Goal: Task Accomplishment & Management: Use online tool/utility

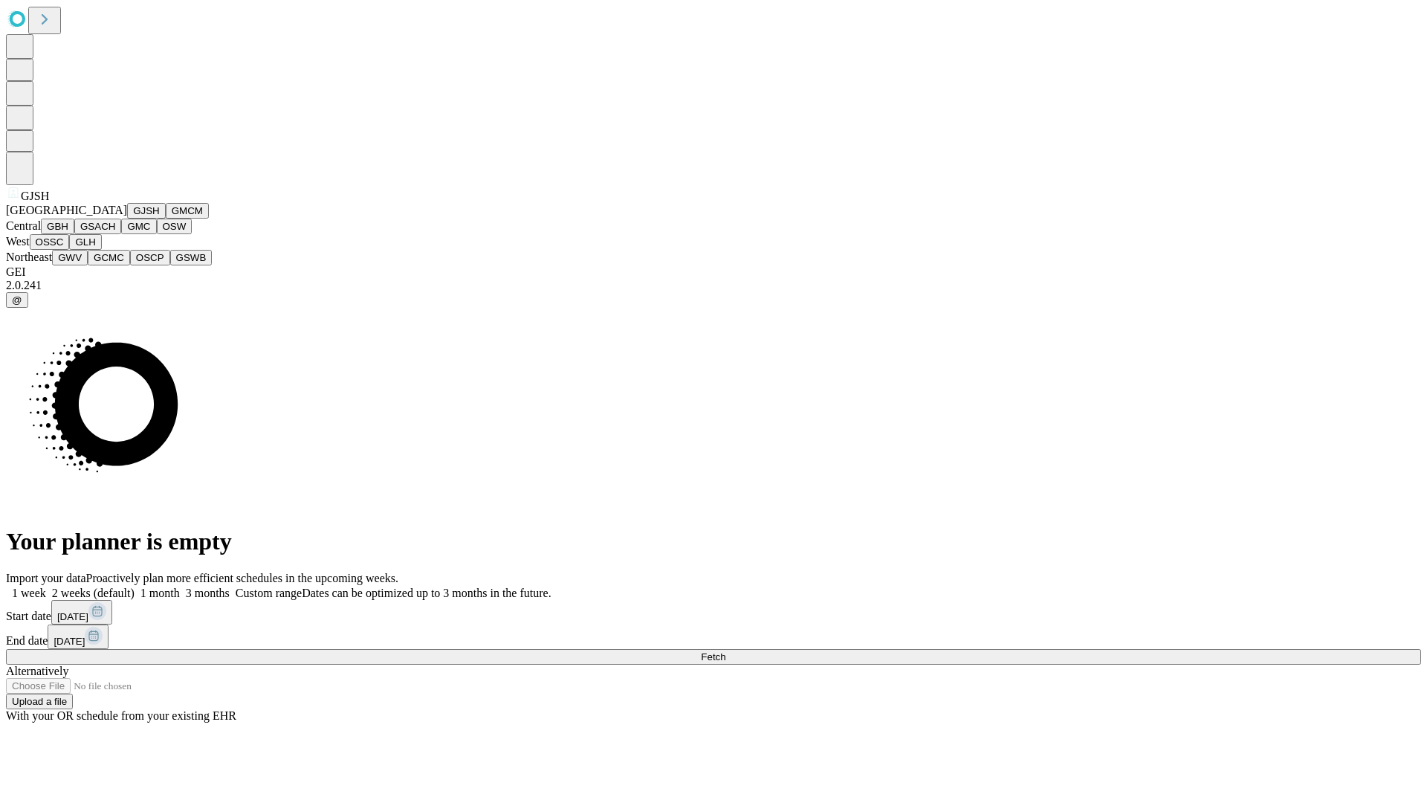
click at [127, 219] on button "GJSH" at bounding box center [146, 211] width 39 height 16
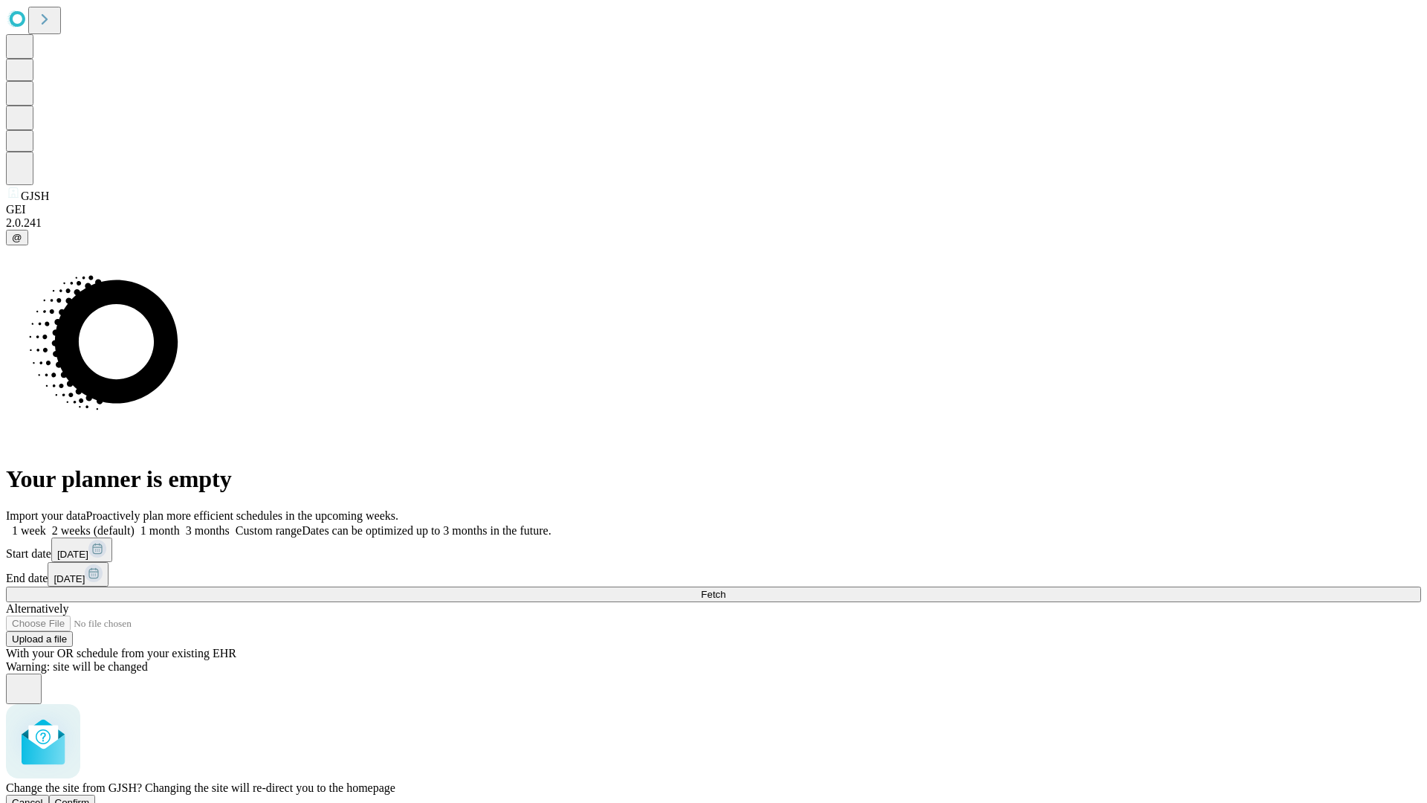
click at [90, 797] on span "Confirm" at bounding box center [72, 802] width 35 height 11
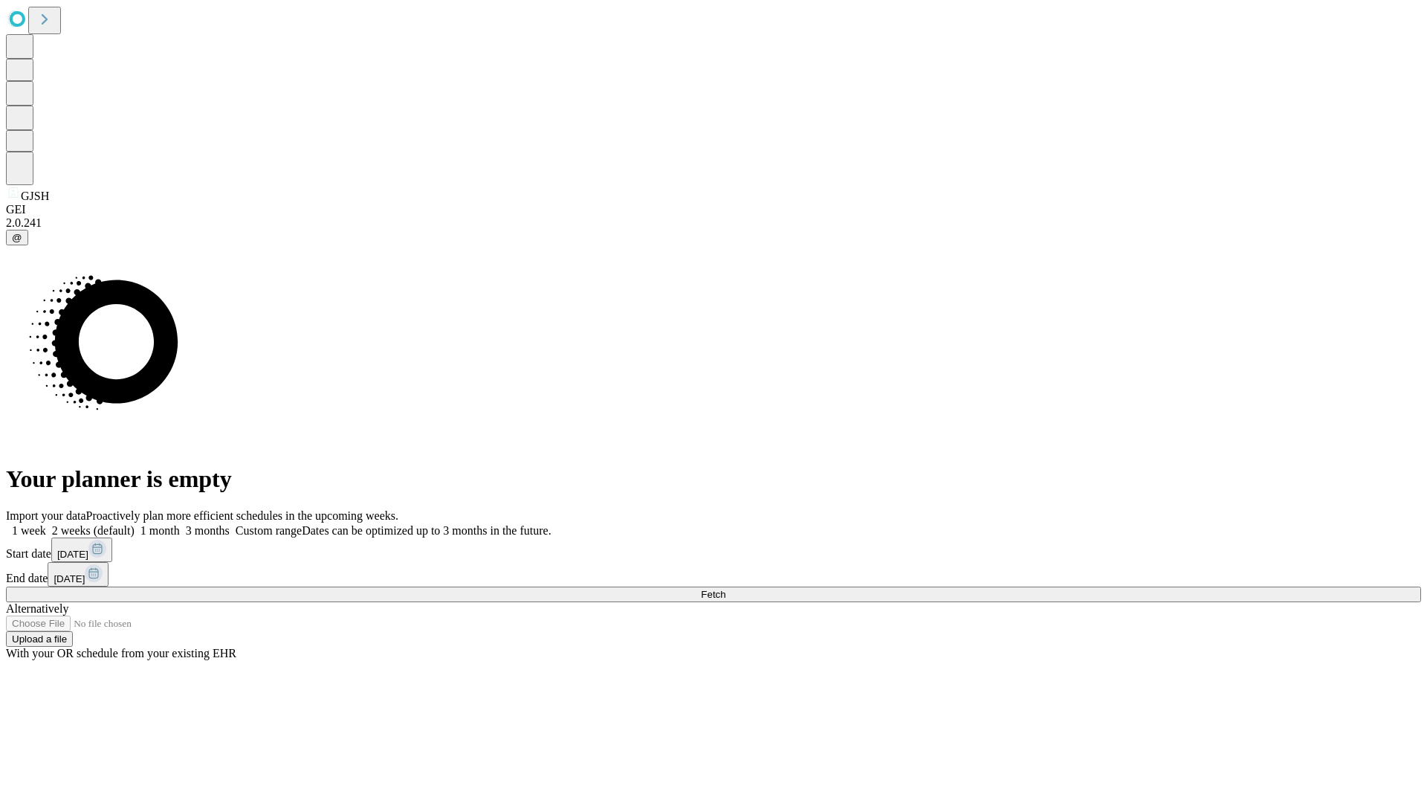
click at [46, 524] on label "1 week" at bounding box center [26, 530] width 40 height 13
click at [725, 589] on span "Fetch" at bounding box center [713, 594] width 25 height 11
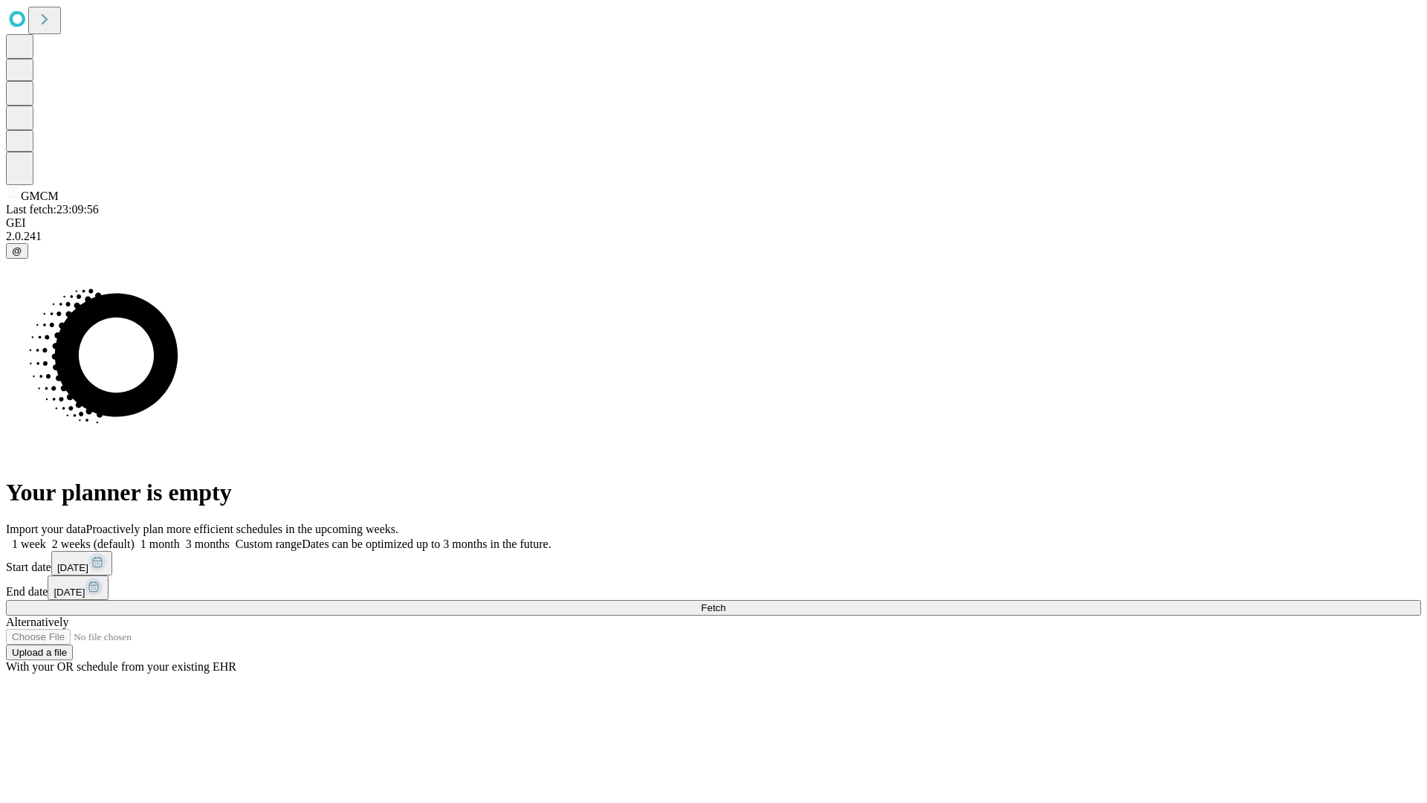
click at [46, 537] on label "1 week" at bounding box center [26, 543] width 40 height 13
click at [725, 602] on span "Fetch" at bounding box center [713, 607] width 25 height 11
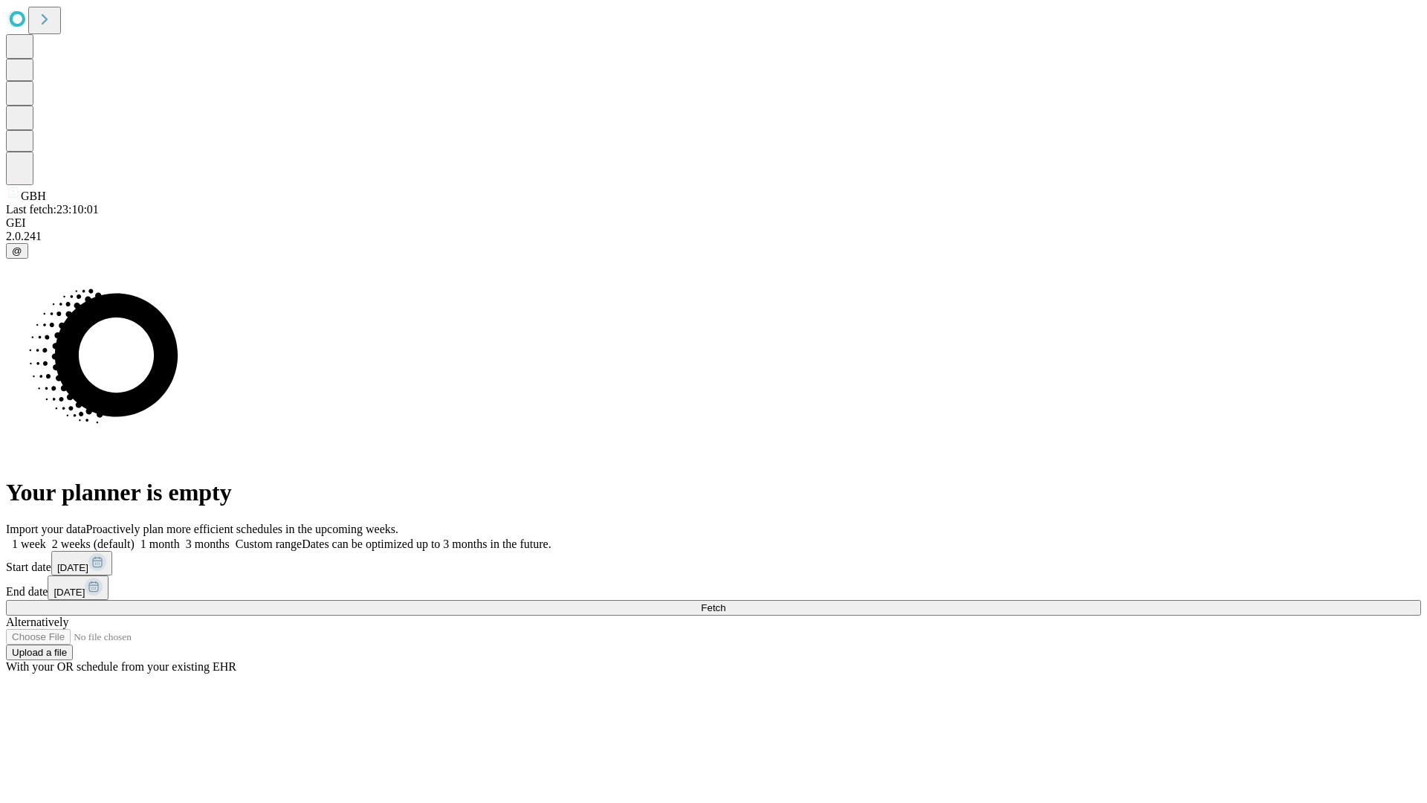
click at [46, 537] on label "1 week" at bounding box center [26, 543] width 40 height 13
click at [725, 602] on span "Fetch" at bounding box center [713, 607] width 25 height 11
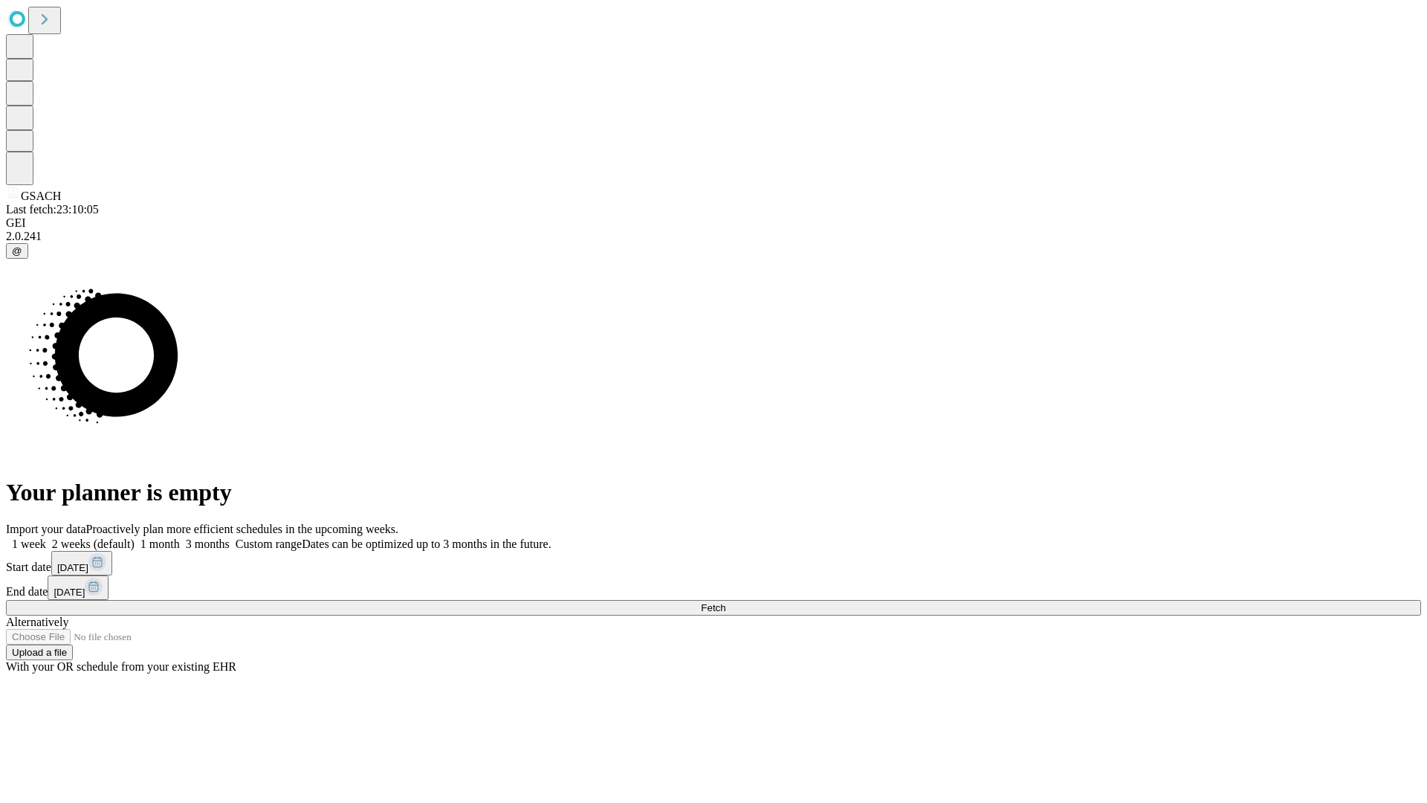
click at [46, 537] on label "1 week" at bounding box center [26, 543] width 40 height 13
click at [725, 602] on span "Fetch" at bounding box center [713, 607] width 25 height 11
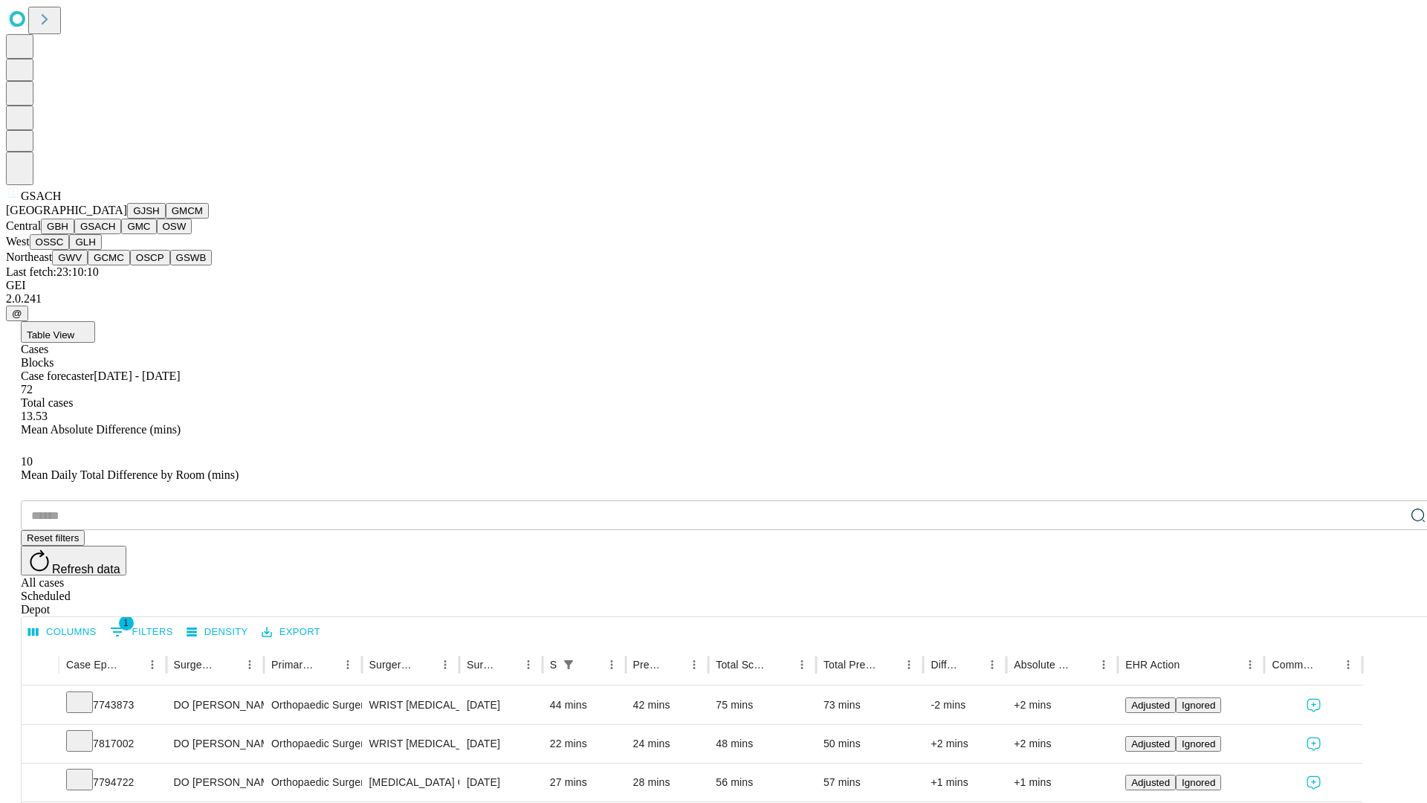
click at [121, 234] on button "GMC" at bounding box center [138, 227] width 35 height 16
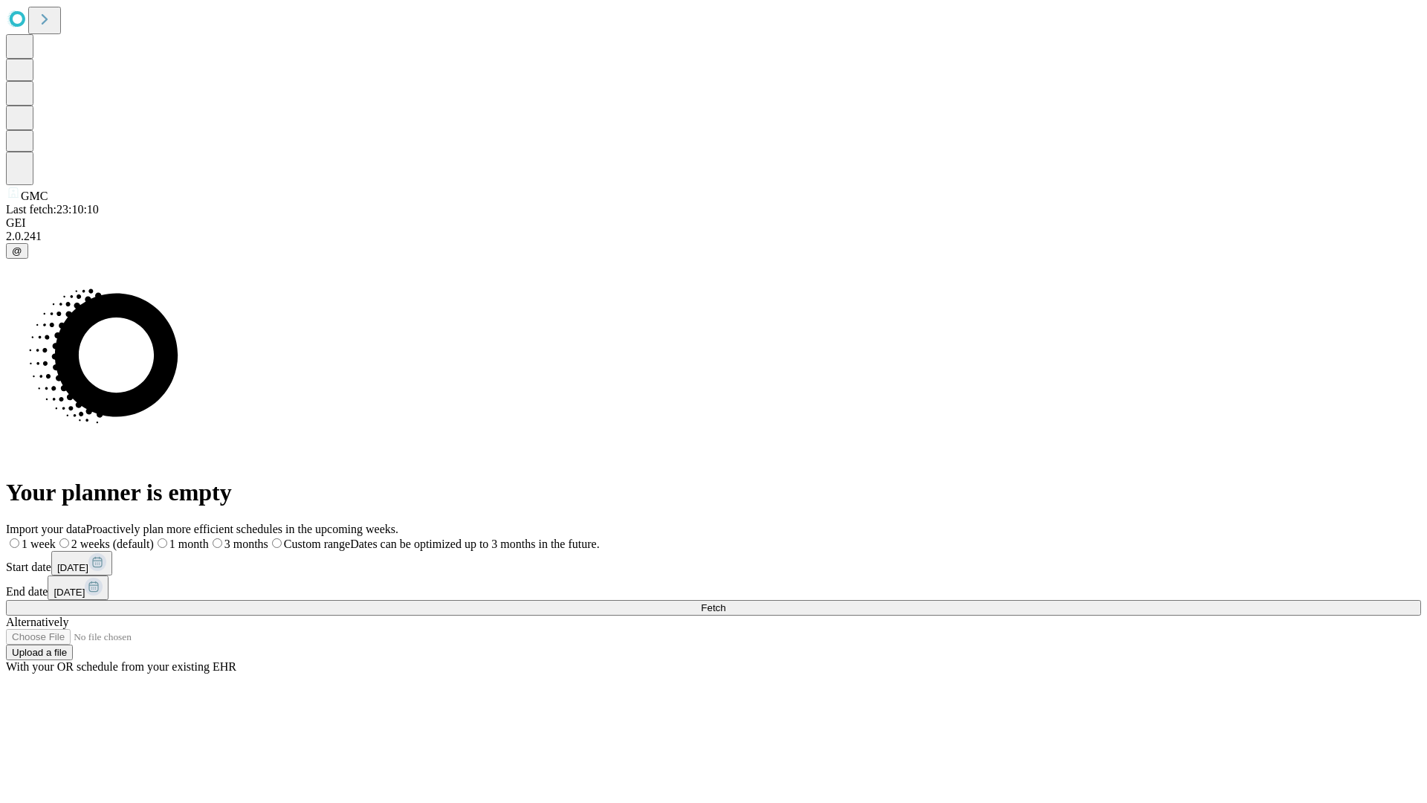
click at [56, 537] on label "1 week" at bounding box center [31, 543] width 50 height 13
click at [725, 602] on span "Fetch" at bounding box center [713, 607] width 25 height 11
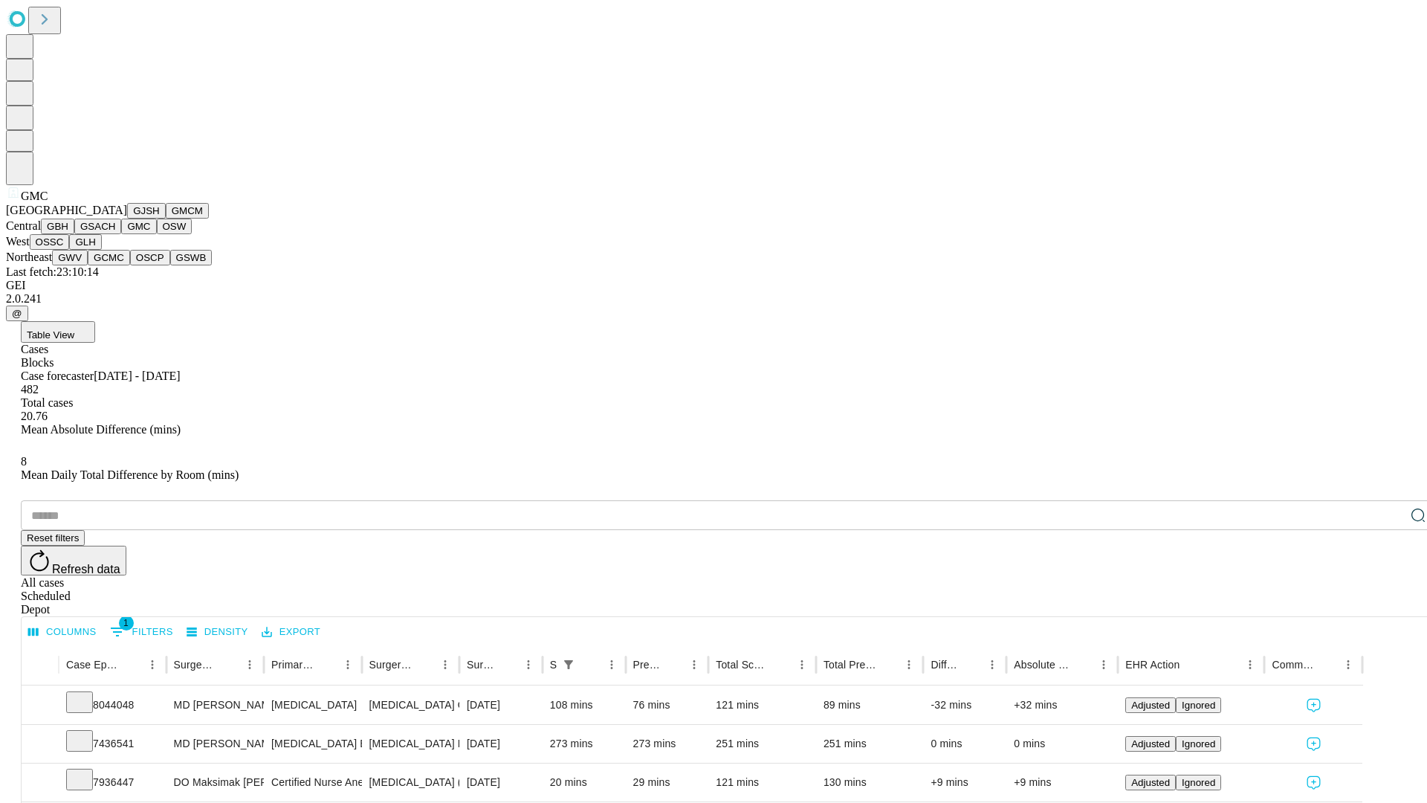
click at [157, 234] on button "OSW" at bounding box center [175, 227] width 36 height 16
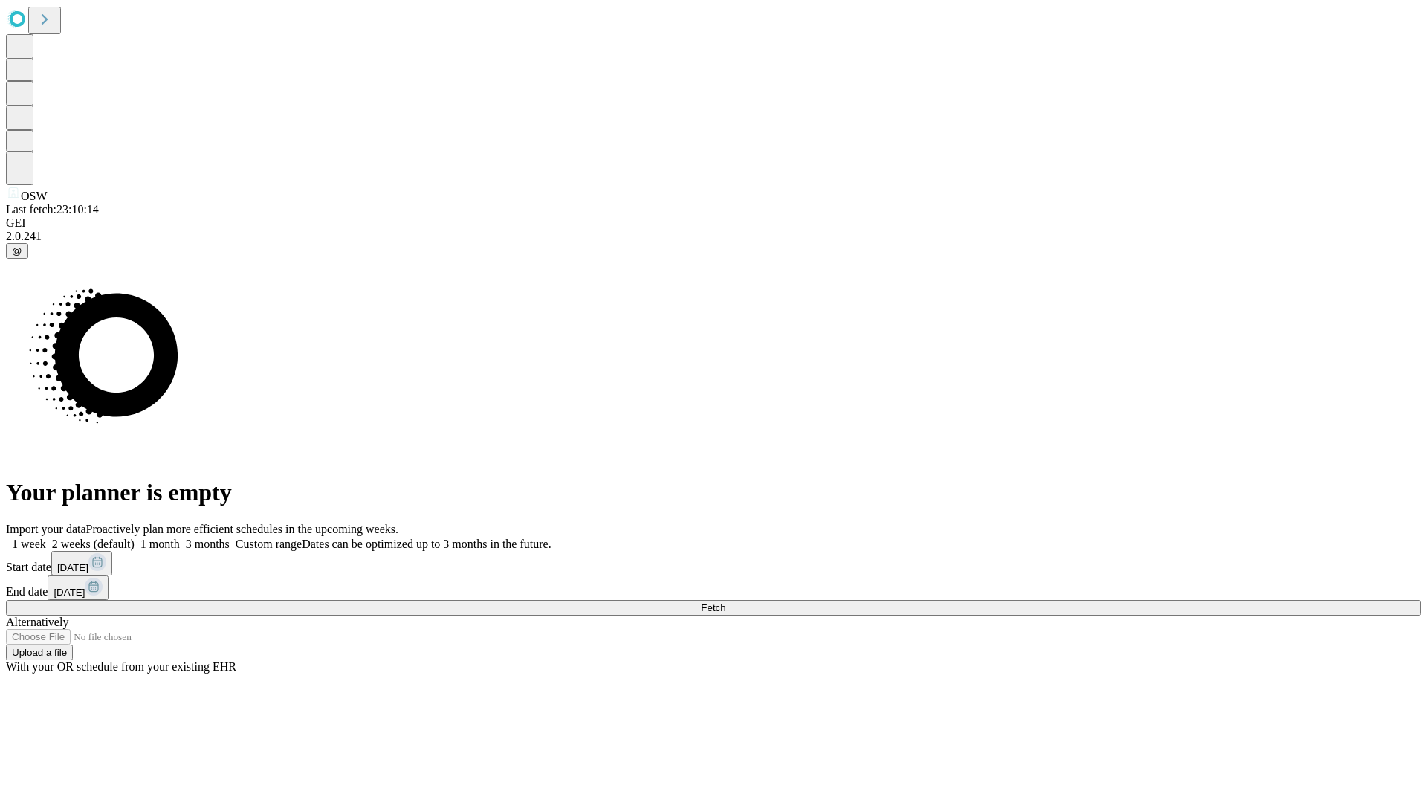
click at [46, 537] on label "1 week" at bounding box center [26, 543] width 40 height 13
click at [725, 602] on span "Fetch" at bounding box center [713, 607] width 25 height 11
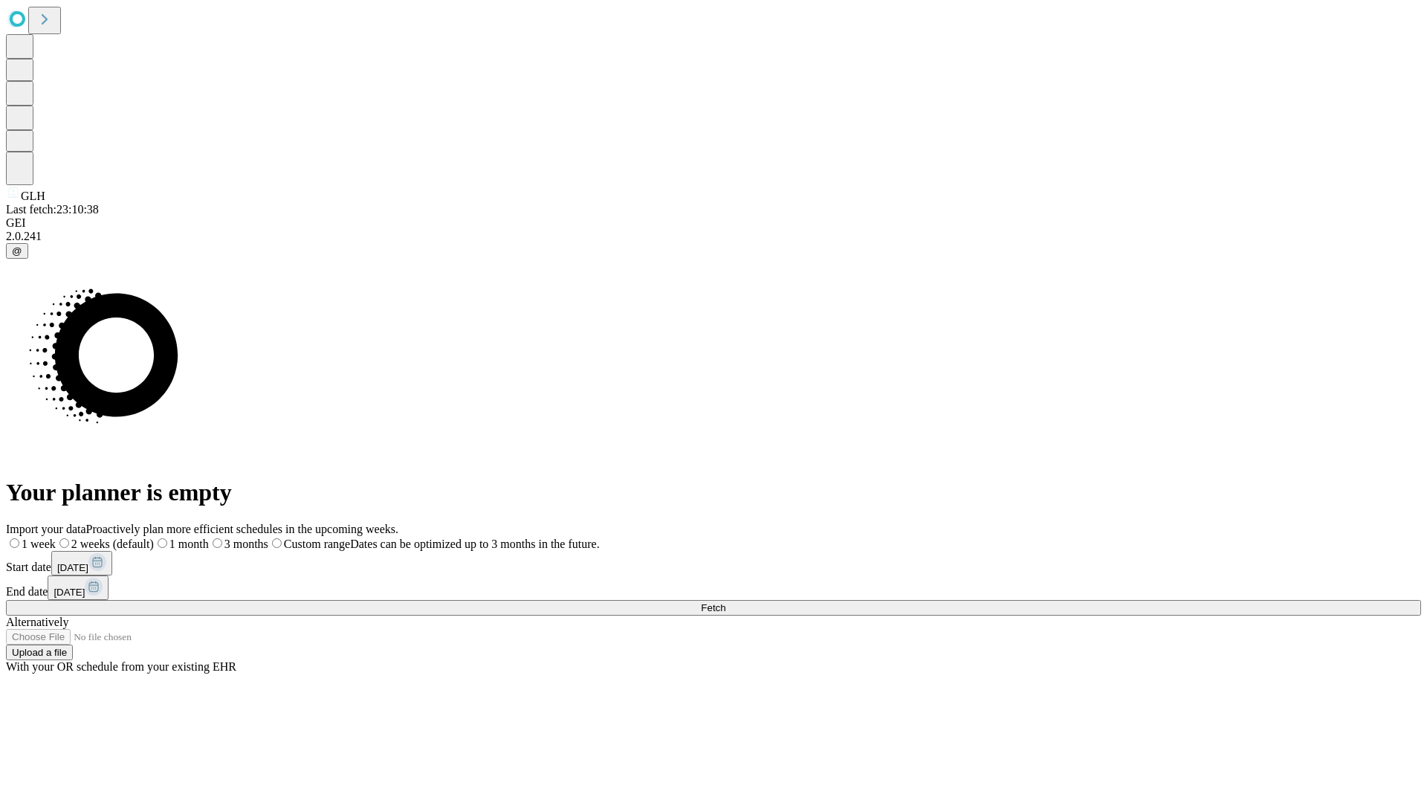
click at [56, 537] on label "1 week" at bounding box center [31, 543] width 50 height 13
click at [725, 602] on span "Fetch" at bounding box center [713, 607] width 25 height 11
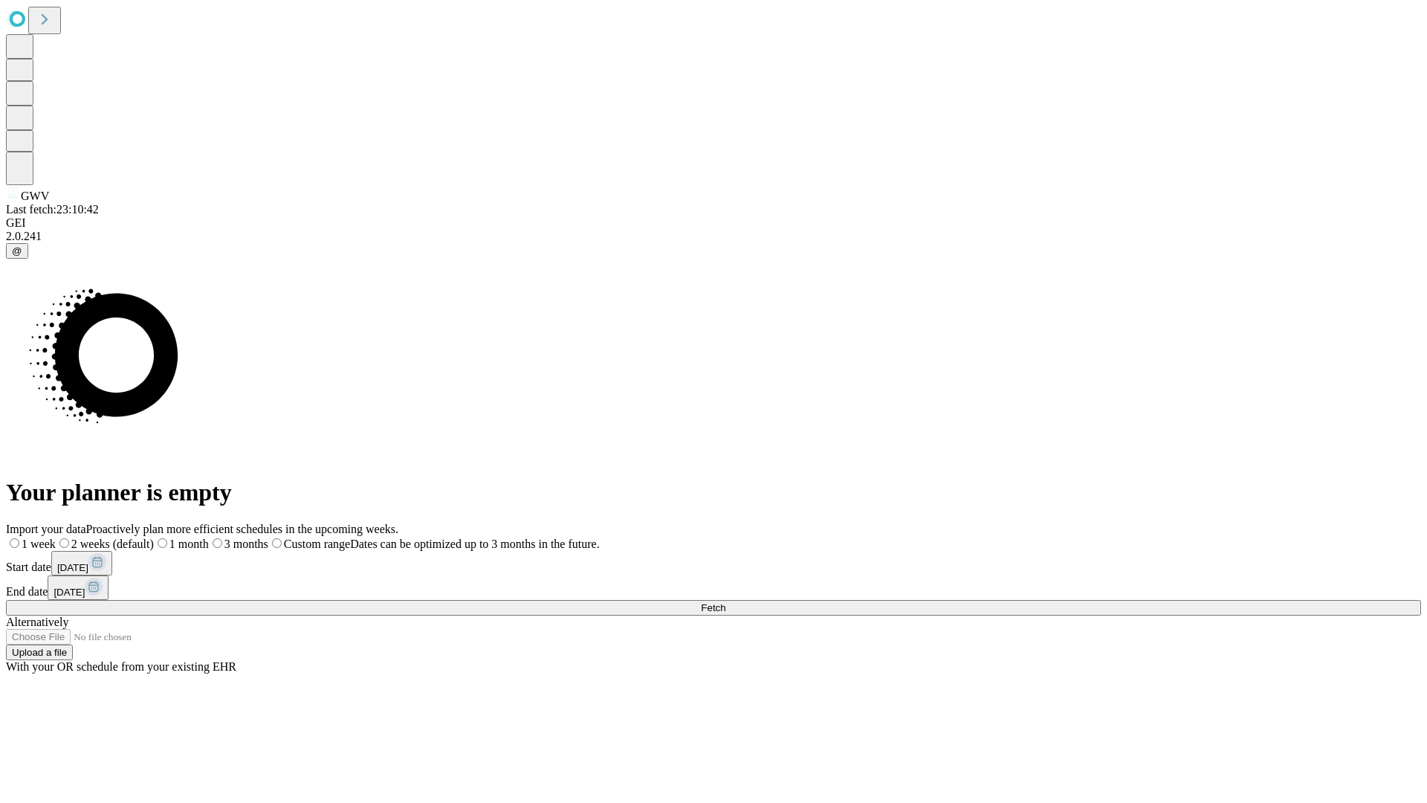
click at [725, 602] on span "Fetch" at bounding box center [713, 607] width 25 height 11
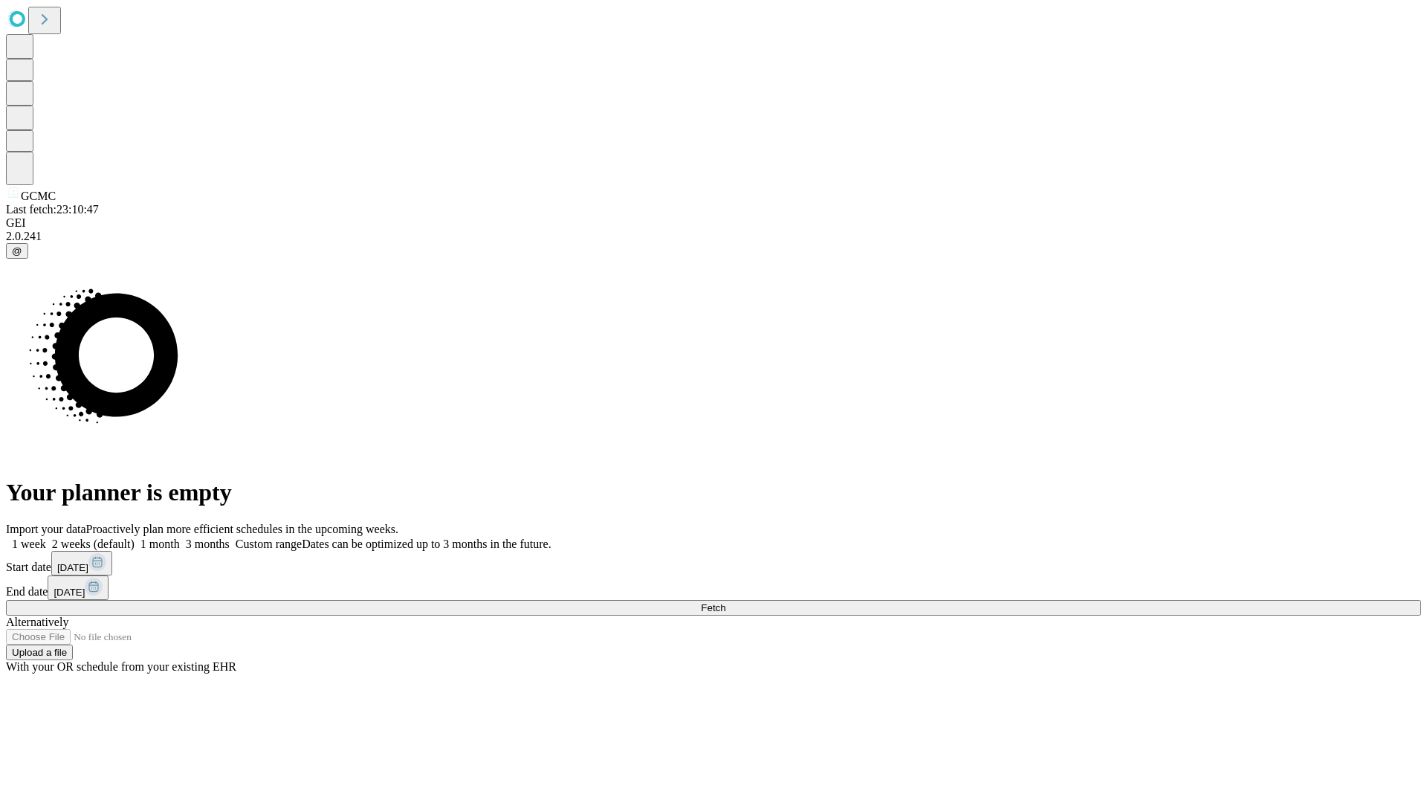
click at [46, 537] on label "1 week" at bounding box center [26, 543] width 40 height 13
click at [725, 602] on span "Fetch" at bounding box center [713, 607] width 25 height 11
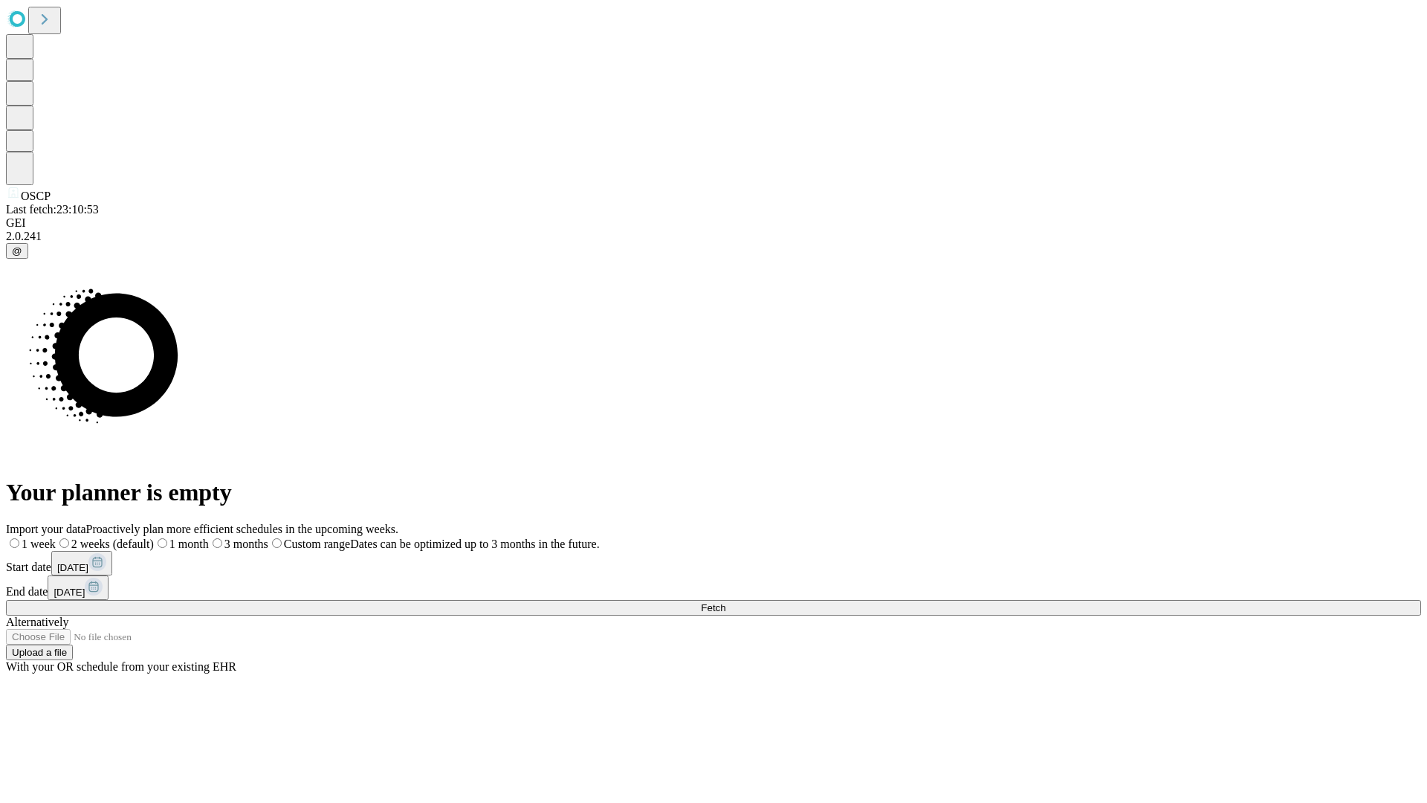
click at [725, 602] on span "Fetch" at bounding box center [713, 607] width 25 height 11
